Goal: Task Accomplishment & Management: Manage account settings

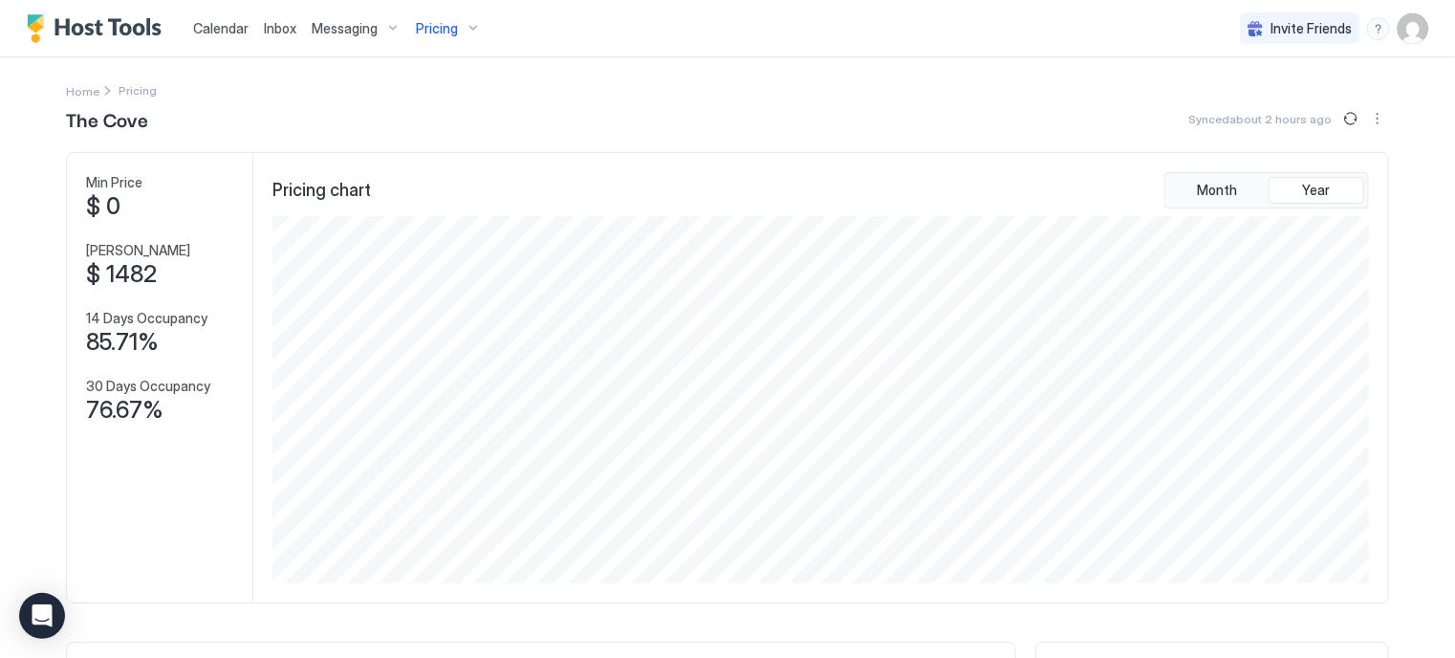
scroll to position [367, 1101]
click at [459, 30] on div "Pricing" at bounding box center [448, 28] width 80 height 33
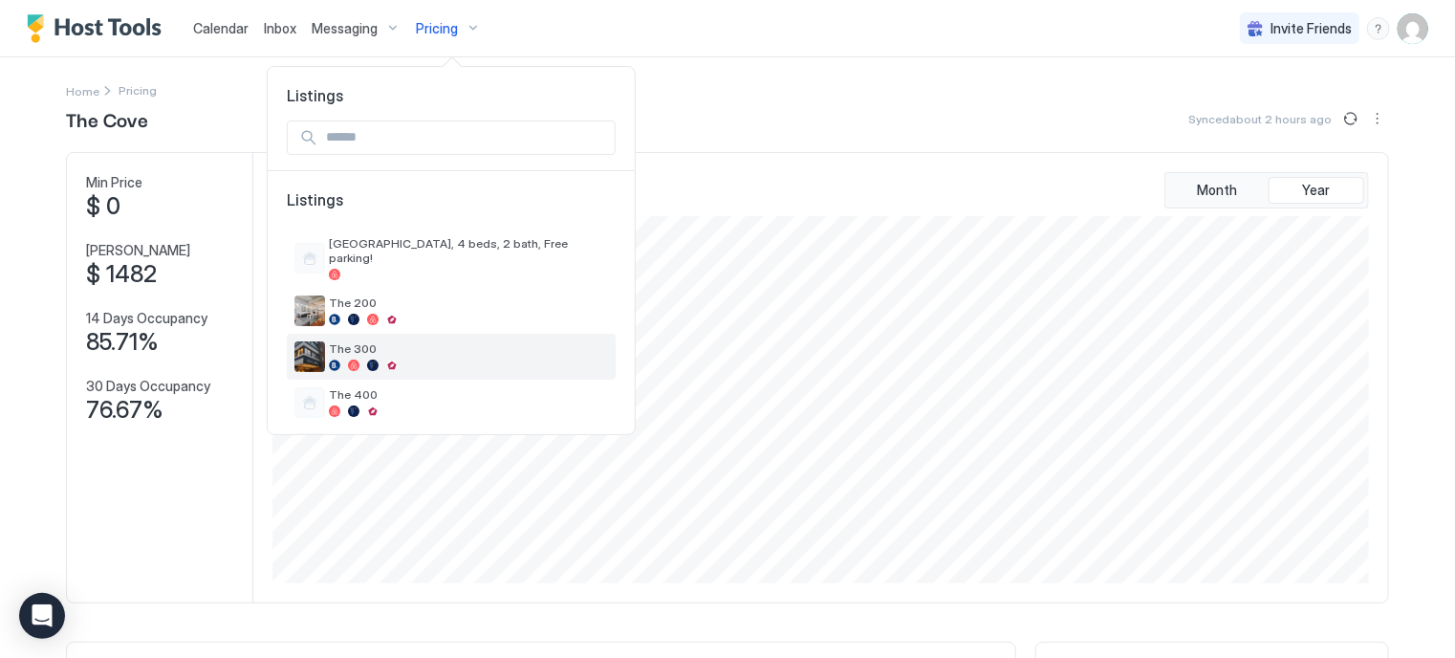
scroll to position [15, 0]
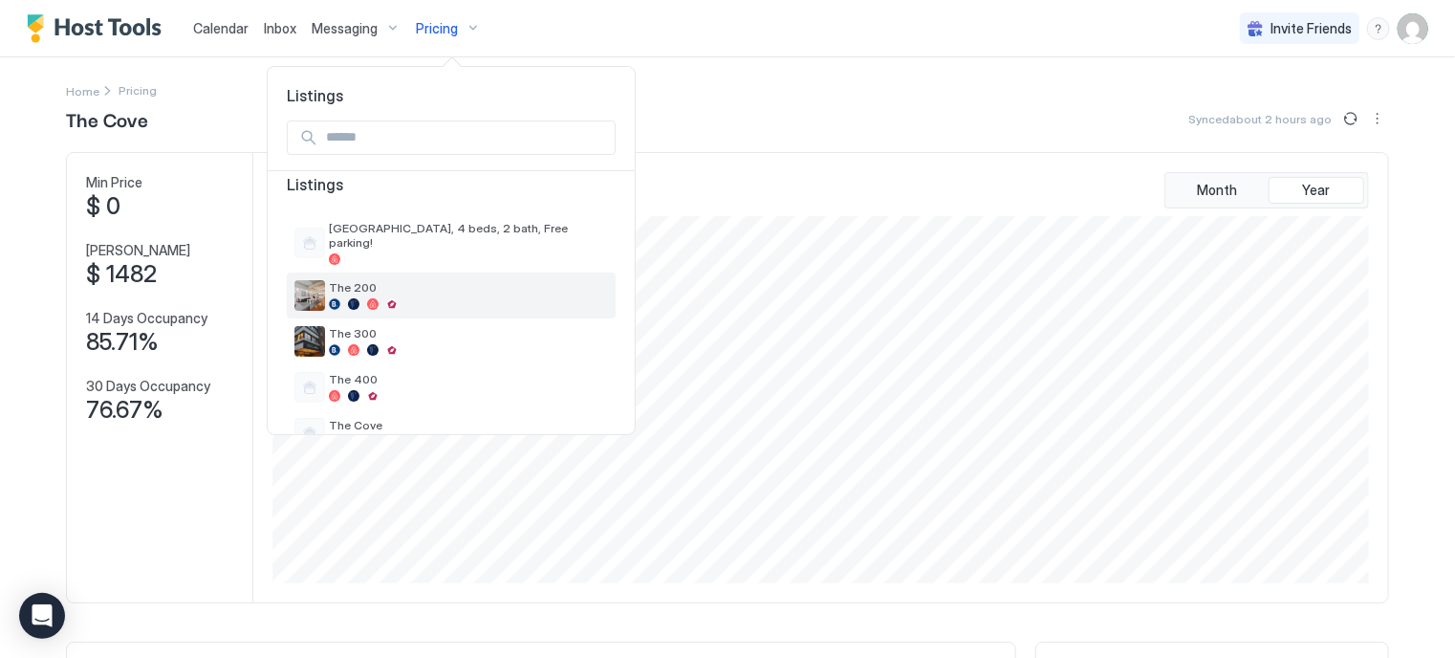
click at [346, 272] on div "The 200" at bounding box center [451, 295] width 329 height 46
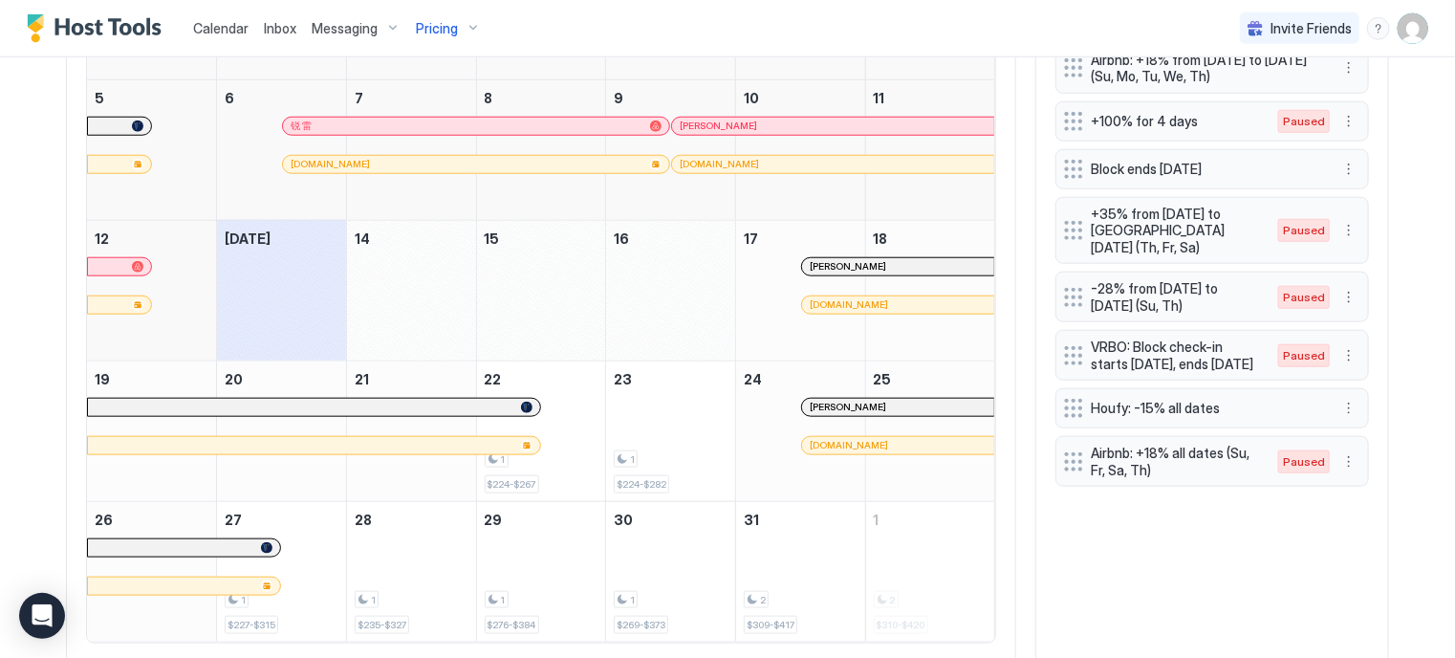
scroll to position [822, 0]
click at [1339, 181] on button "More options" at bounding box center [1348, 169] width 23 height 23
click at [1362, 245] on span "Pause" at bounding box center [1377, 239] width 34 height 14
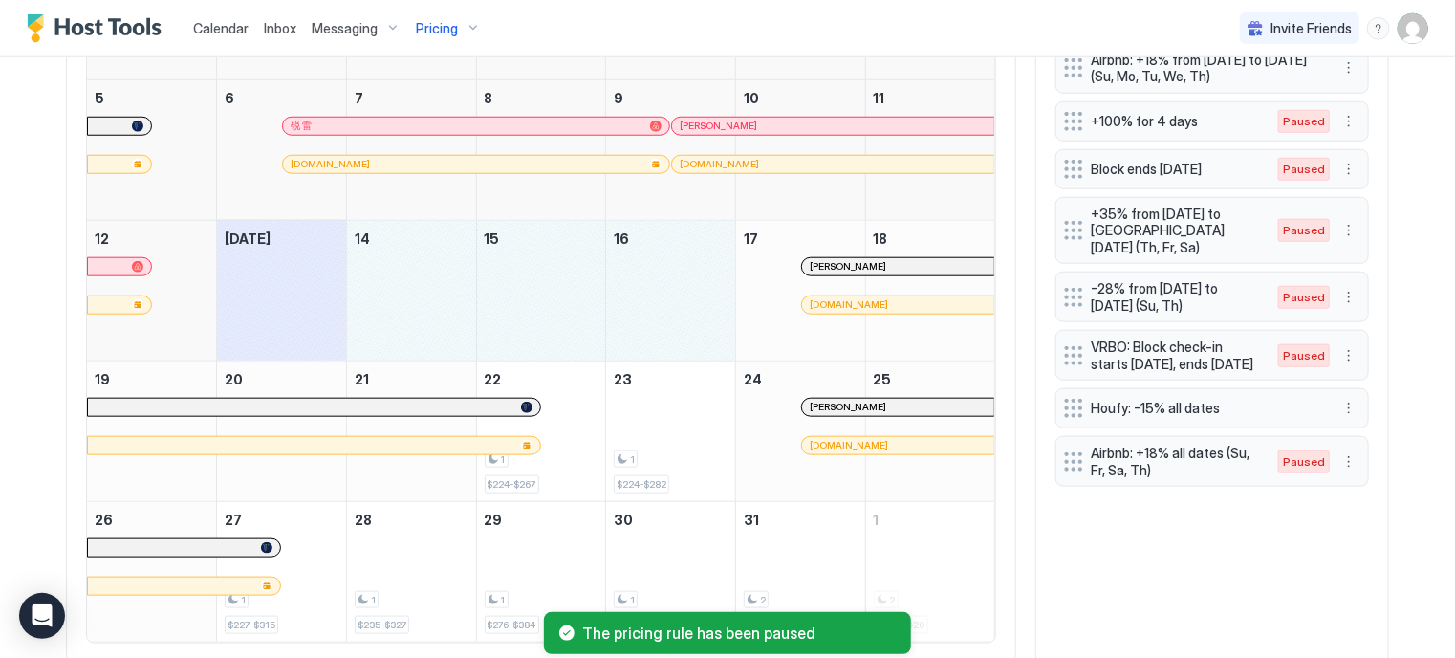
drag, startPoint x: 389, startPoint y: 283, endPoint x: 667, endPoint y: 272, distance: 278.4
click at [667, 272] on tr "12 [DATE] 14 15 16 17 [DOMAIN_NAME] [PERSON_NAME] 18" at bounding box center [541, 290] width 908 height 141
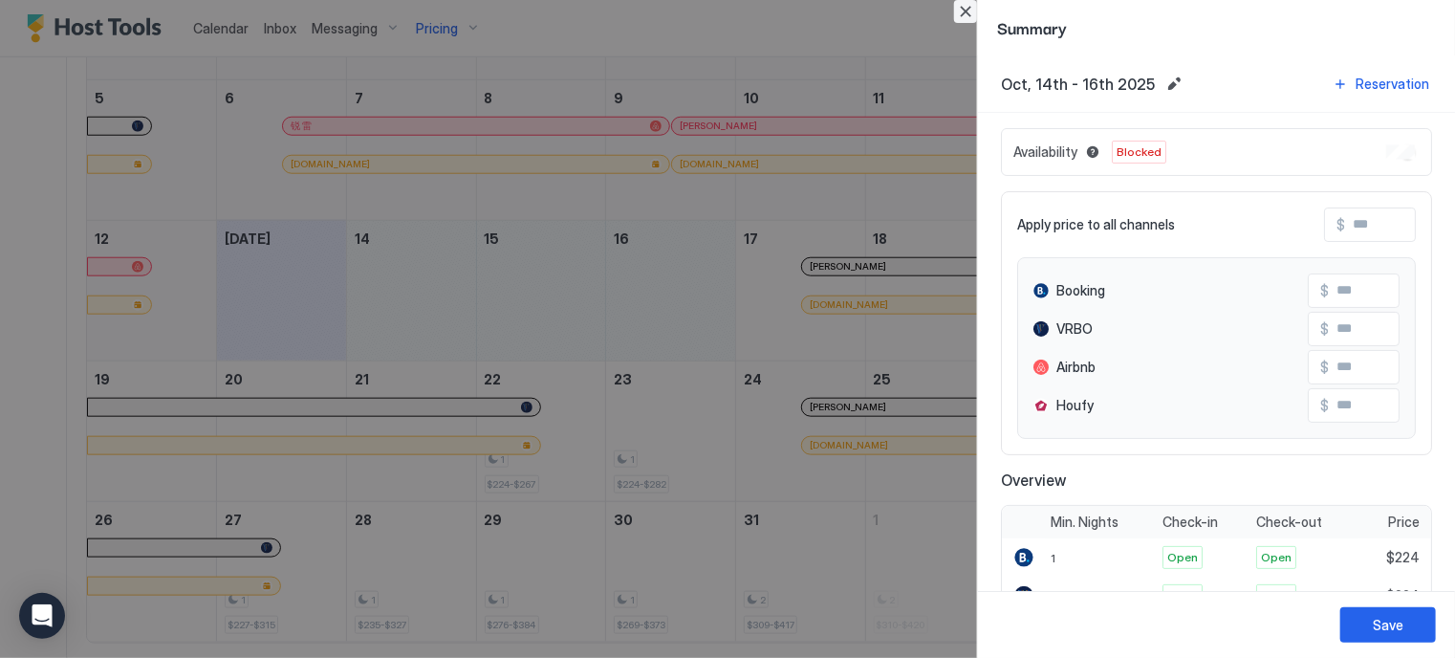
click at [966, 18] on button "Close" at bounding box center [965, 11] width 23 height 23
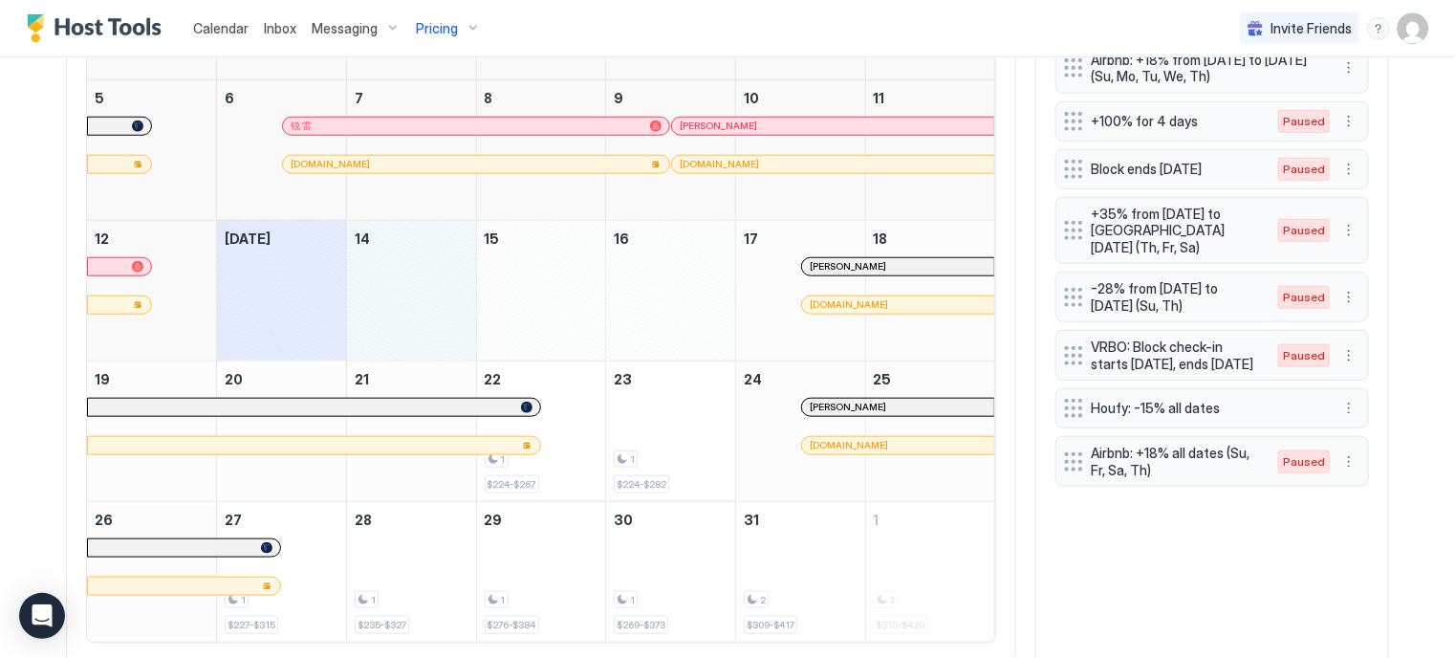
click at [422, 229] on div "October 14, 2025" at bounding box center [411, 291] width 129 height 140
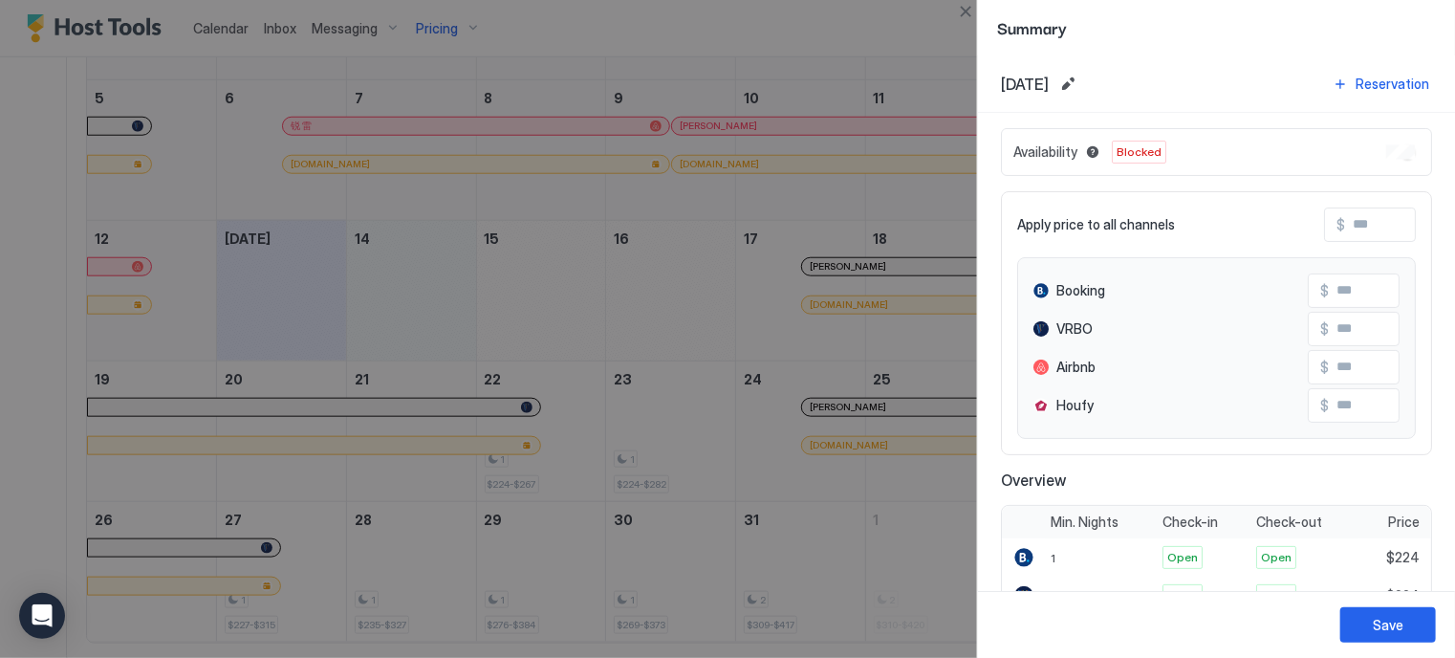
click at [1134, 148] on span "Blocked" at bounding box center [1139, 151] width 45 height 17
click at [1338, 158] on div "Availability Blocked" at bounding box center [1216, 152] width 431 height 48
click at [1079, 86] on button "Edit date range" at bounding box center [1067, 84] width 23 height 23
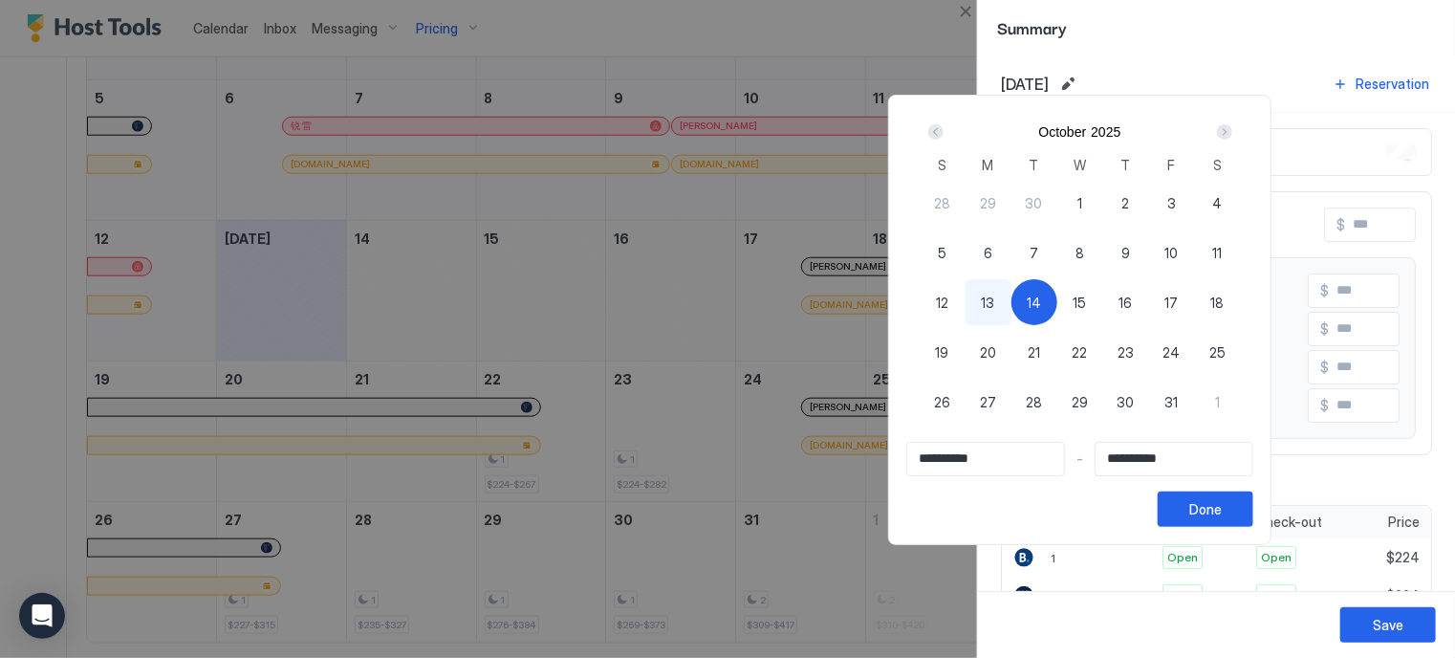
click at [1057, 305] on div "14" at bounding box center [1034, 302] width 46 height 46
click at [1057, 300] on div "14" at bounding box center [1034, 302] width 46 height 46
type input "**********"
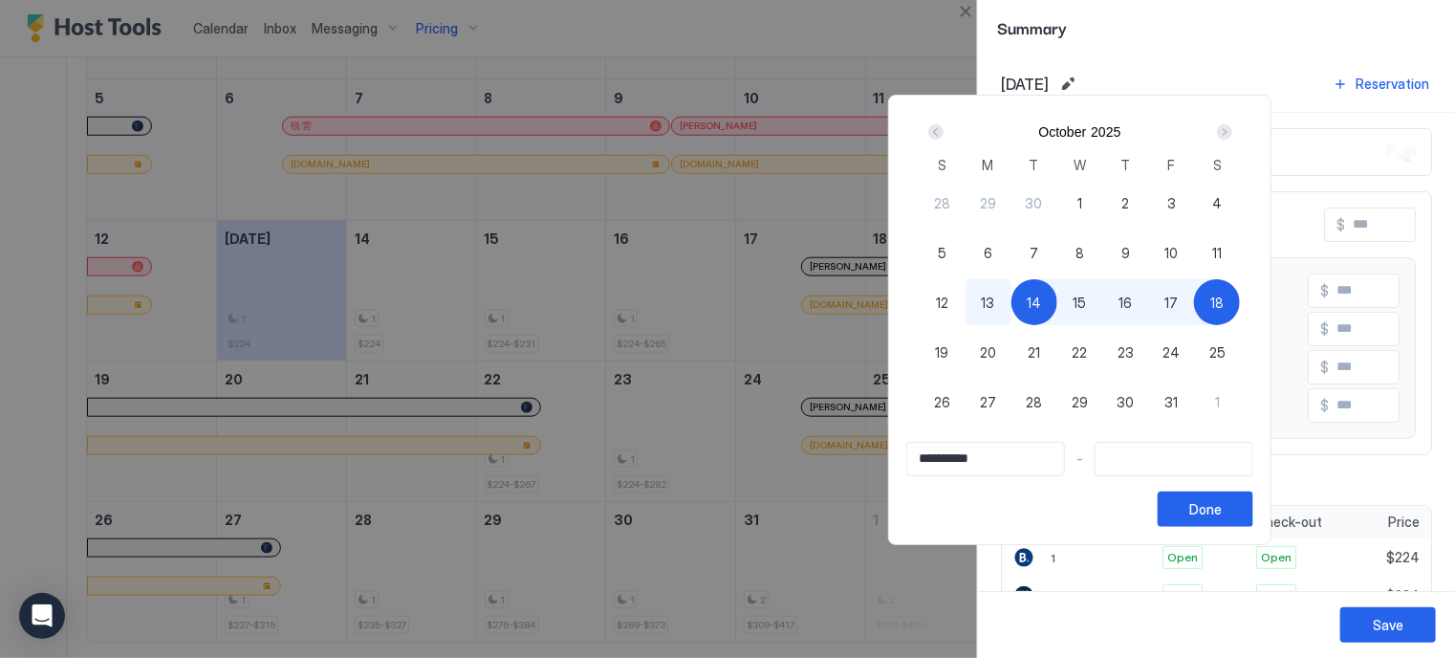
click at [958, 11] on div at bounding box center [727, 329] width 1455 height 658
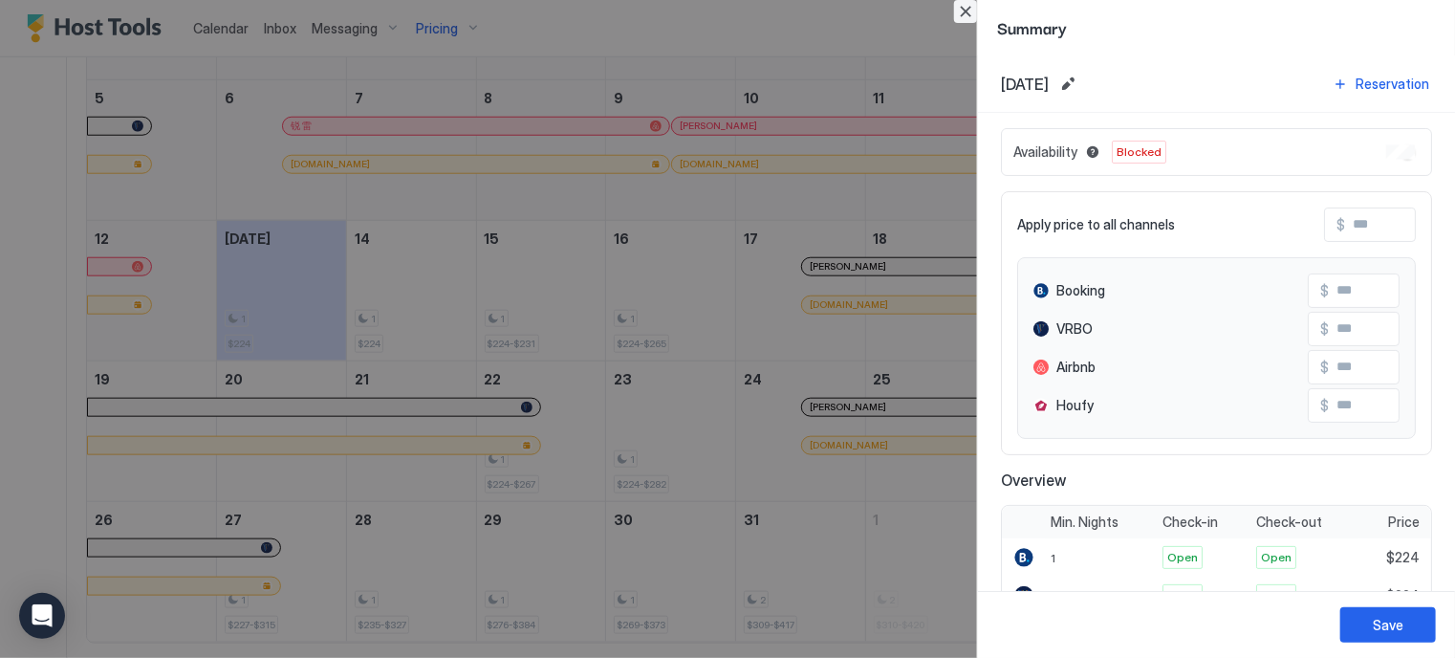
click at [958, 11] on button "Close" at bounding box center [965, 11] width 23 height 23
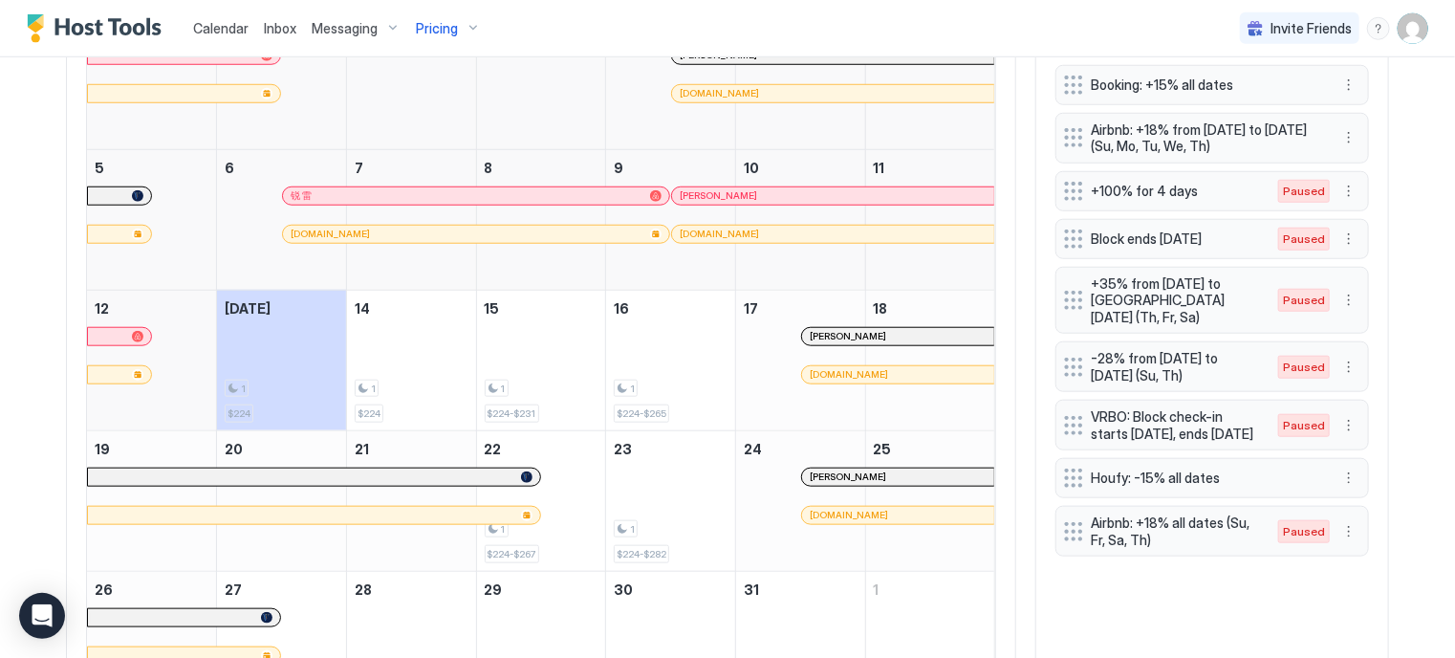
scroll to position [749, 0]
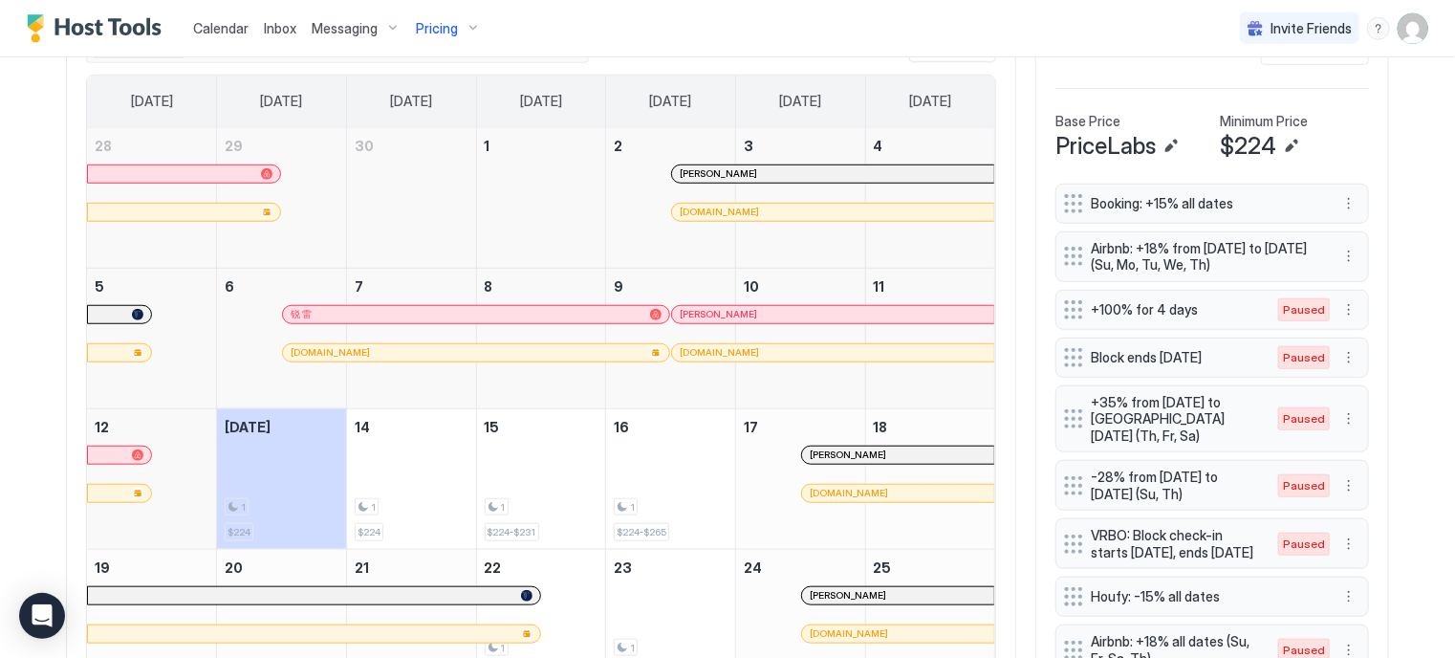
scroll to position [639, 0]
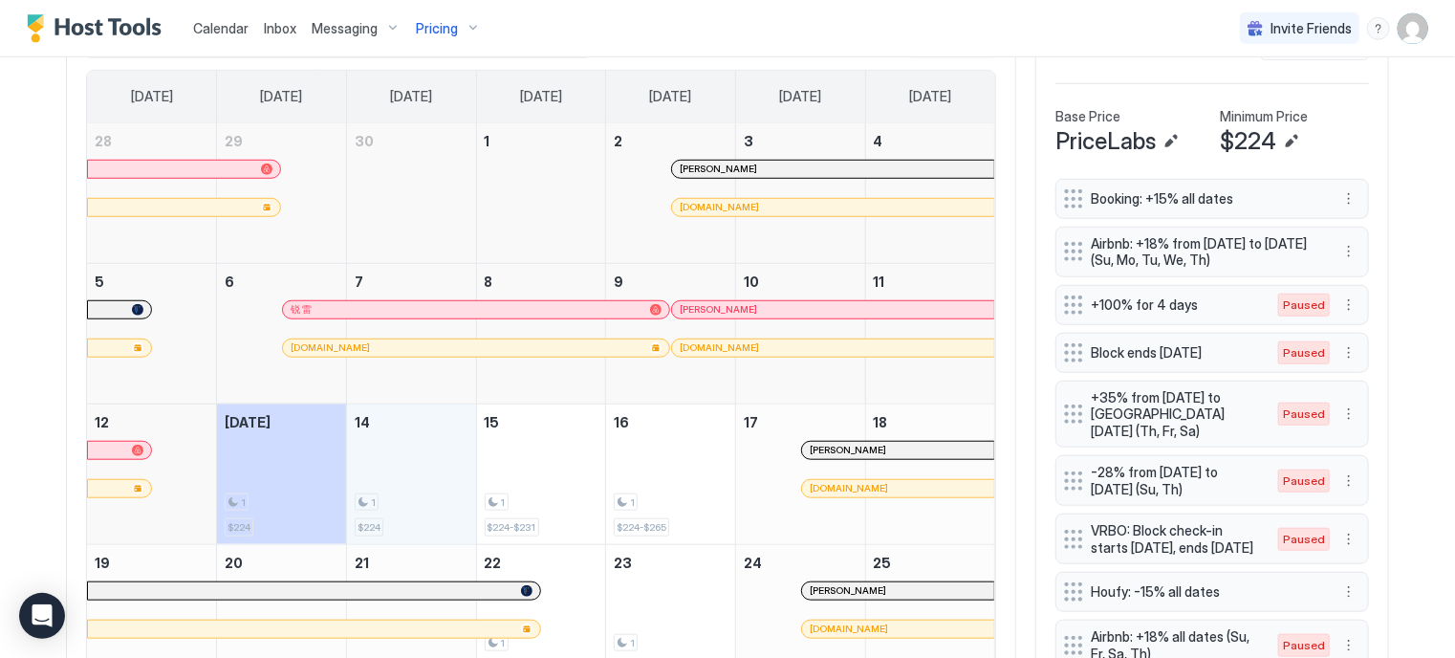
click at [435, 476] on div "1 $224" at bounding box center [412, 474] width 114 height 124
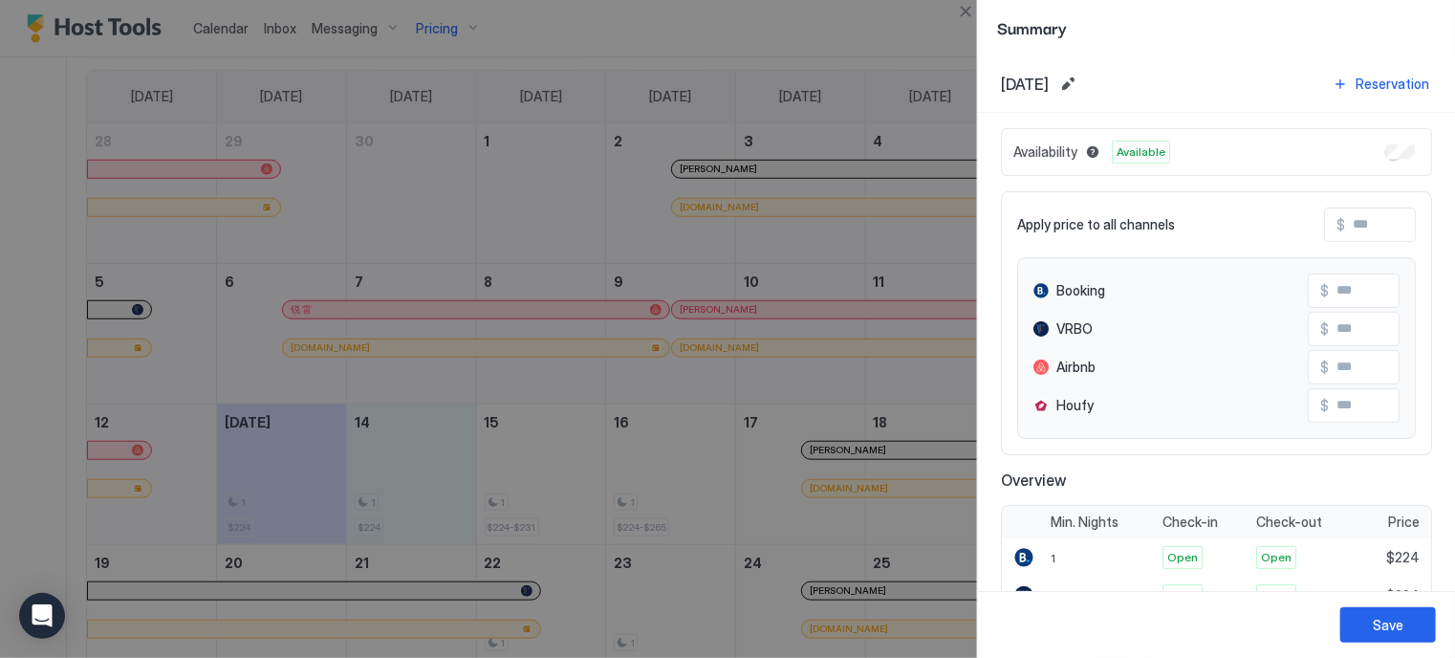
click at [505, 469] on div at bounding box center [727, 329] width 1455 height 658
click at [628, 464] on div at bounding box center [727, 329] width 1455 height 658
click at [565, 469] on div at bounding box center [727, 329] width 1455 height 658
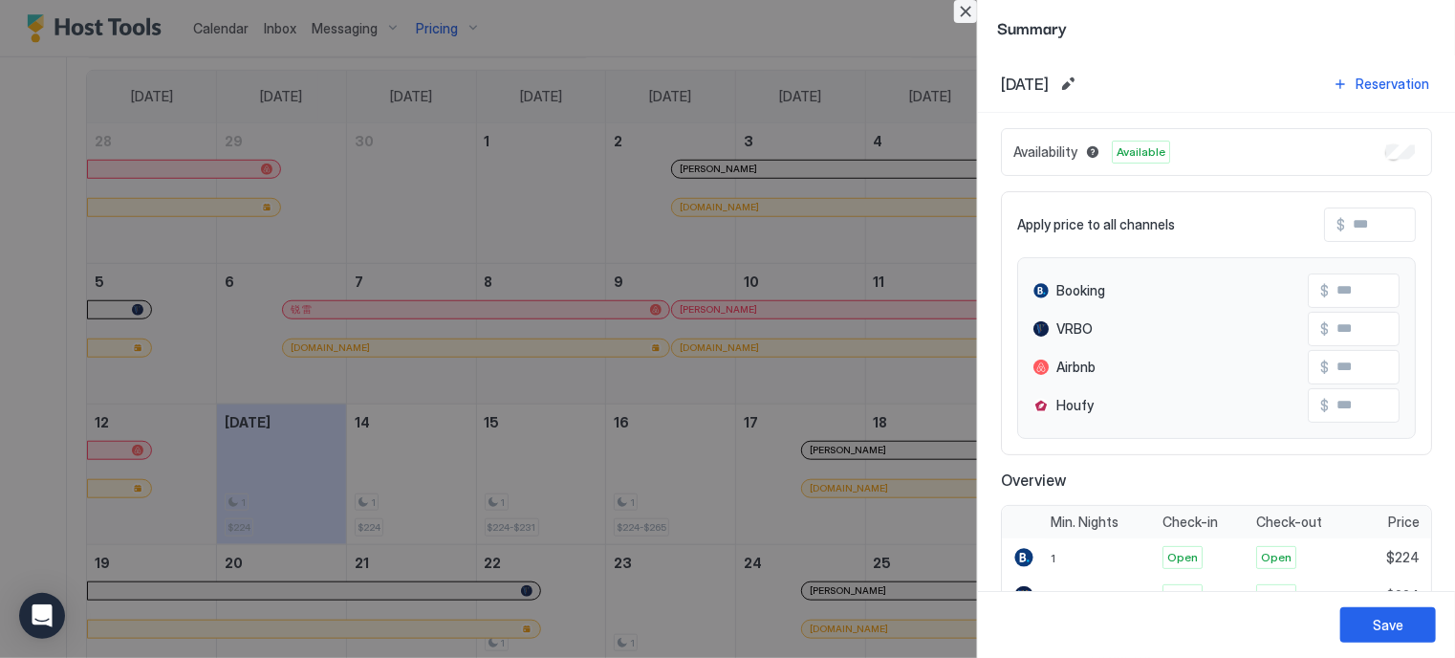
click at [973, 11] on button "Close" at bounding box center [965, 11] width 23 height 23
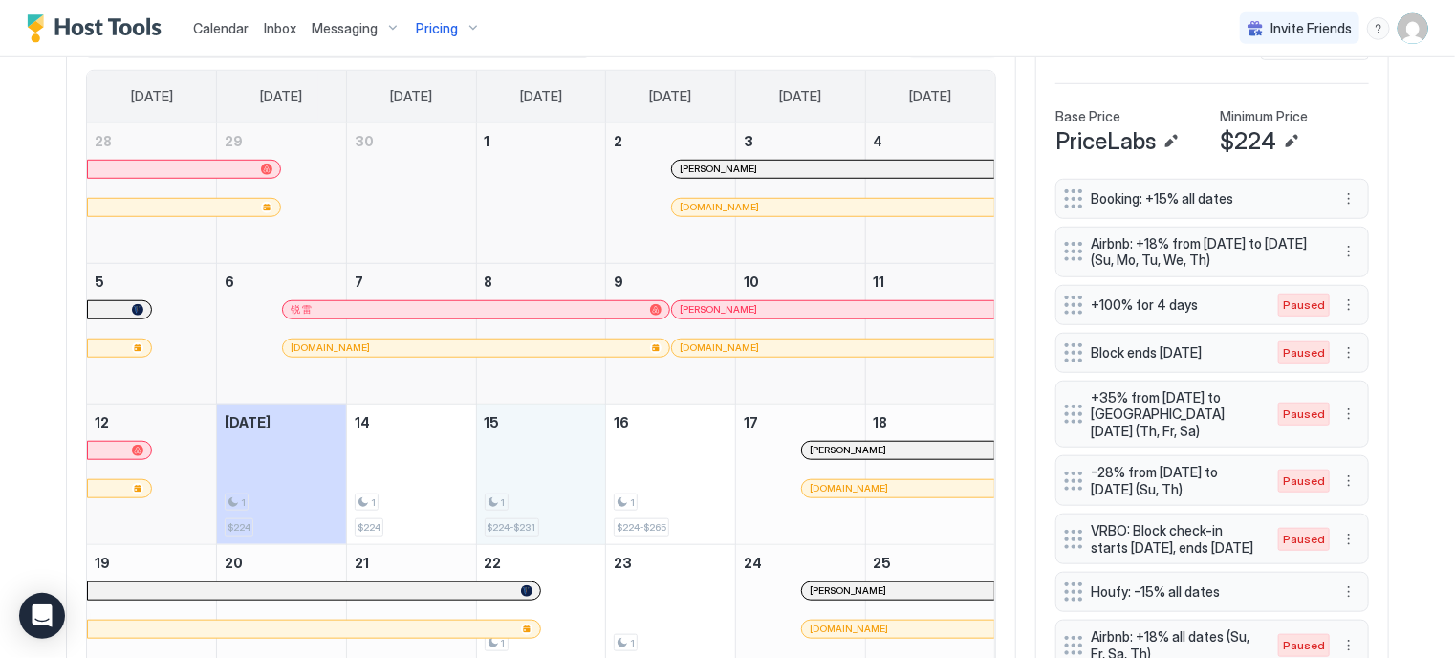
click at [515, 477] on div "1 $224-$231" at bounding box center [542, 474] width 114 height 124
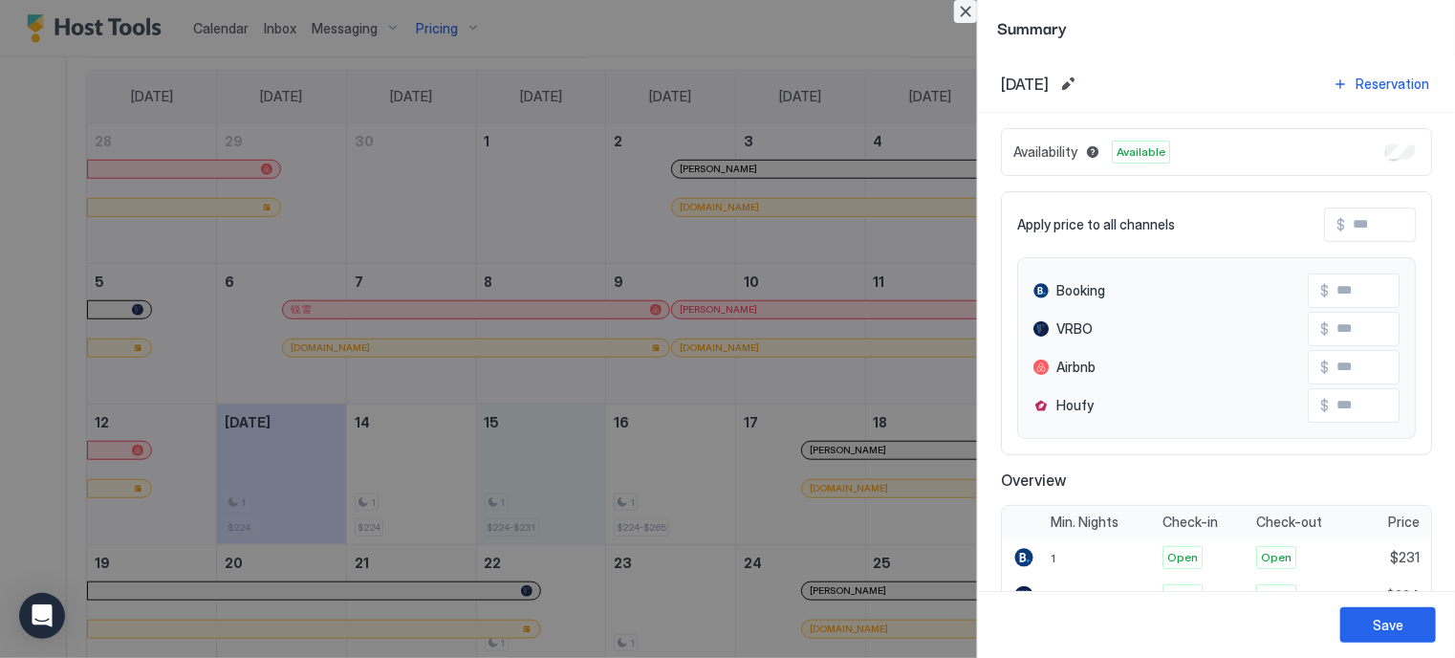
click at [970, 22] on button "Close" at bounding box center [965, 11] width 23 height 23
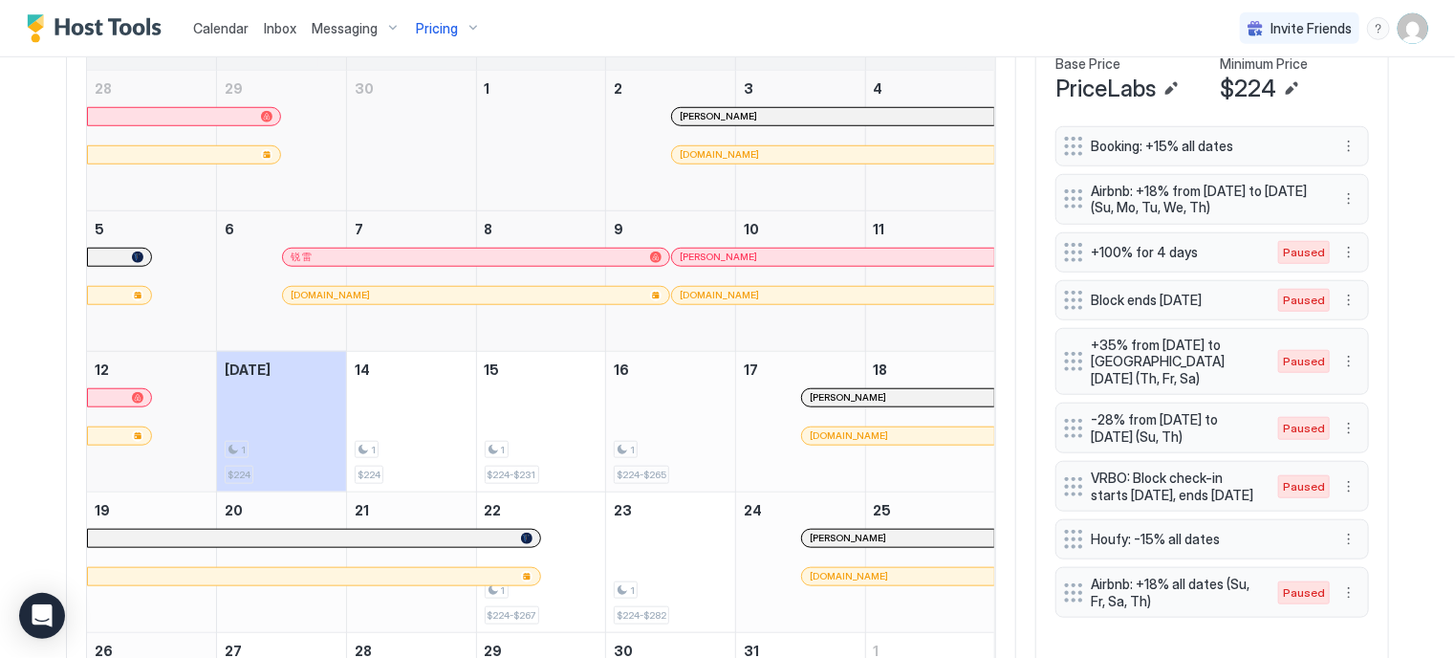
scroll to position [692, 0]
